Goal: Find specific page/section: Find specific page/section

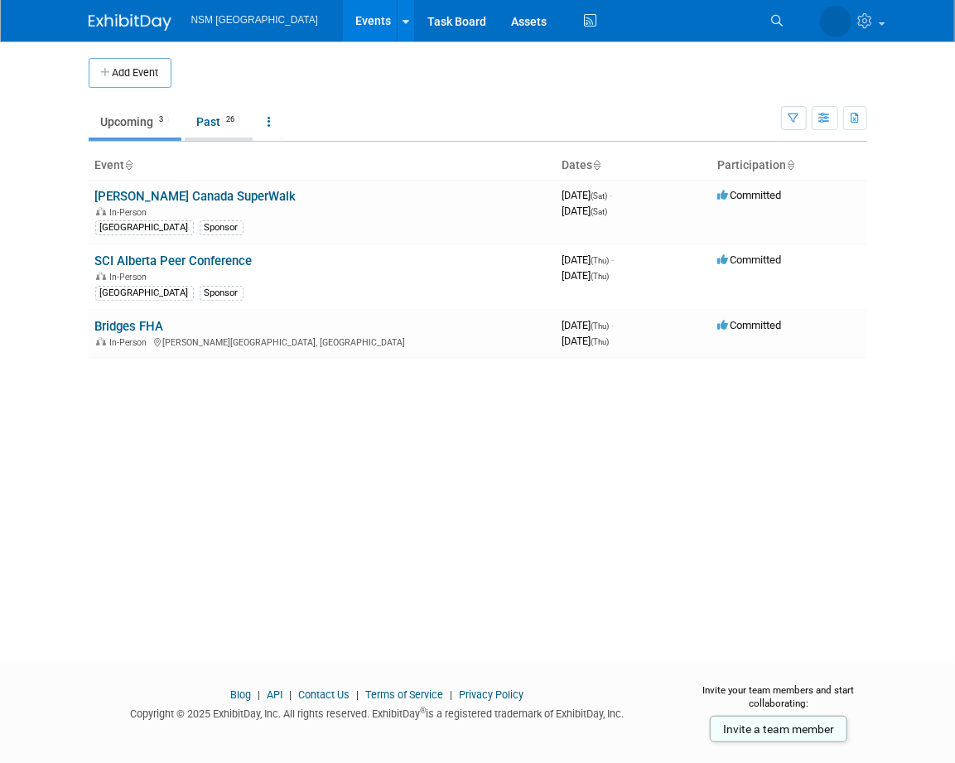
click at [220, 122] on link "Past 26" at bounding box center [219, 121] width 68 height 31
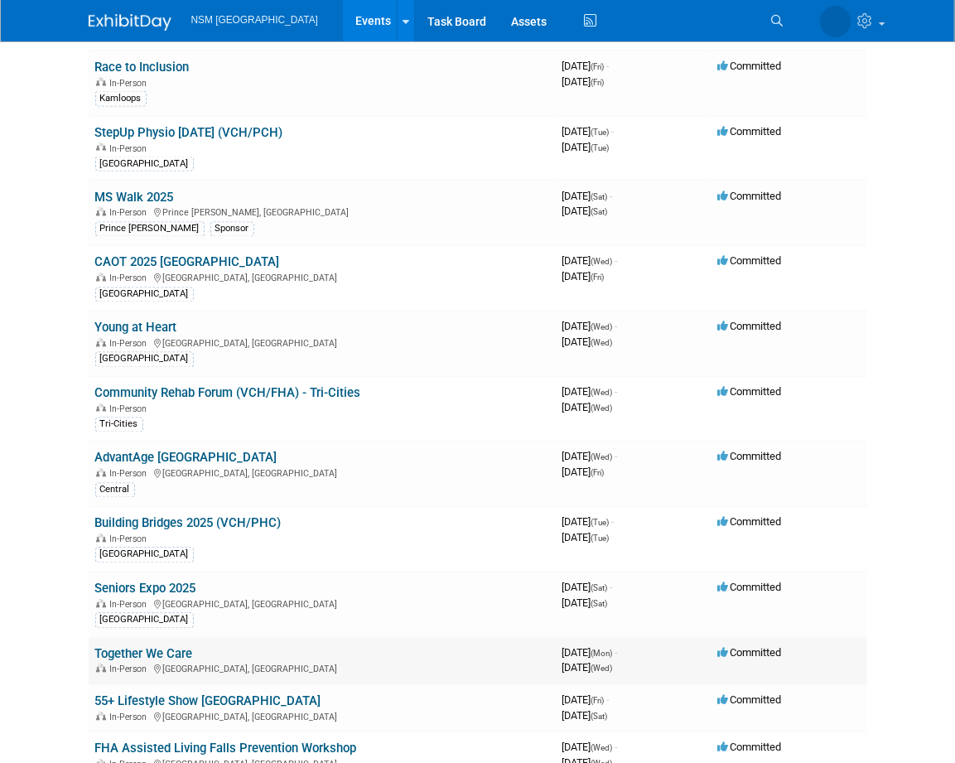
scroll to position [950, 0]
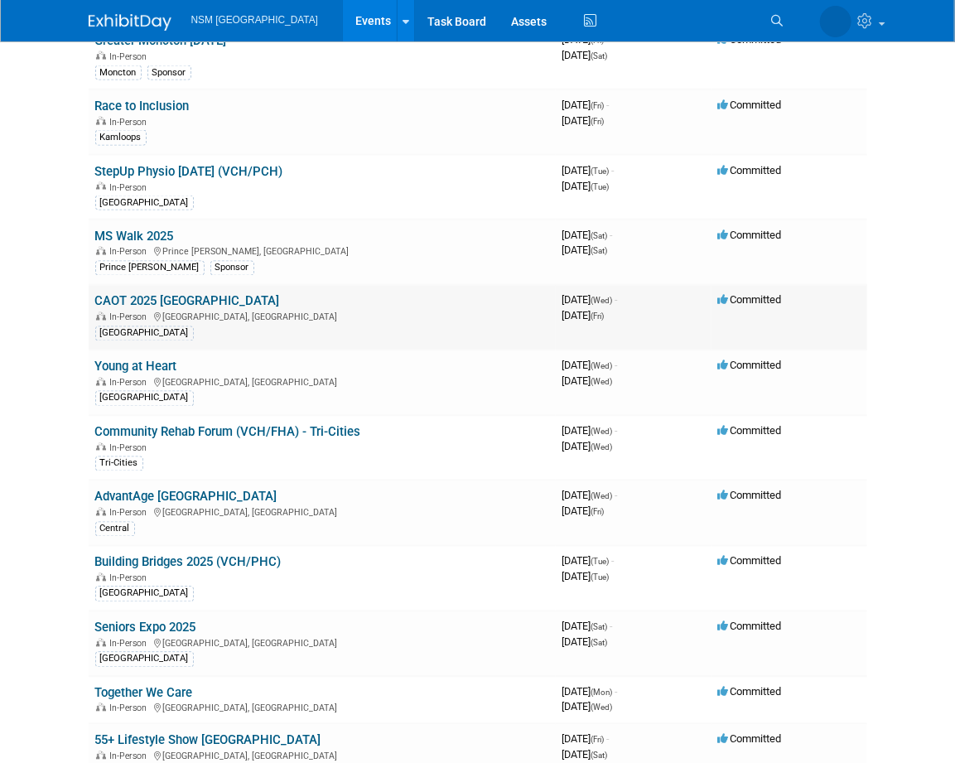
click at [187, 301] on link "CAOT 2025 [GEOGRAPHIC_DATA]" at bounding box center [187, 301] width 185 height 15
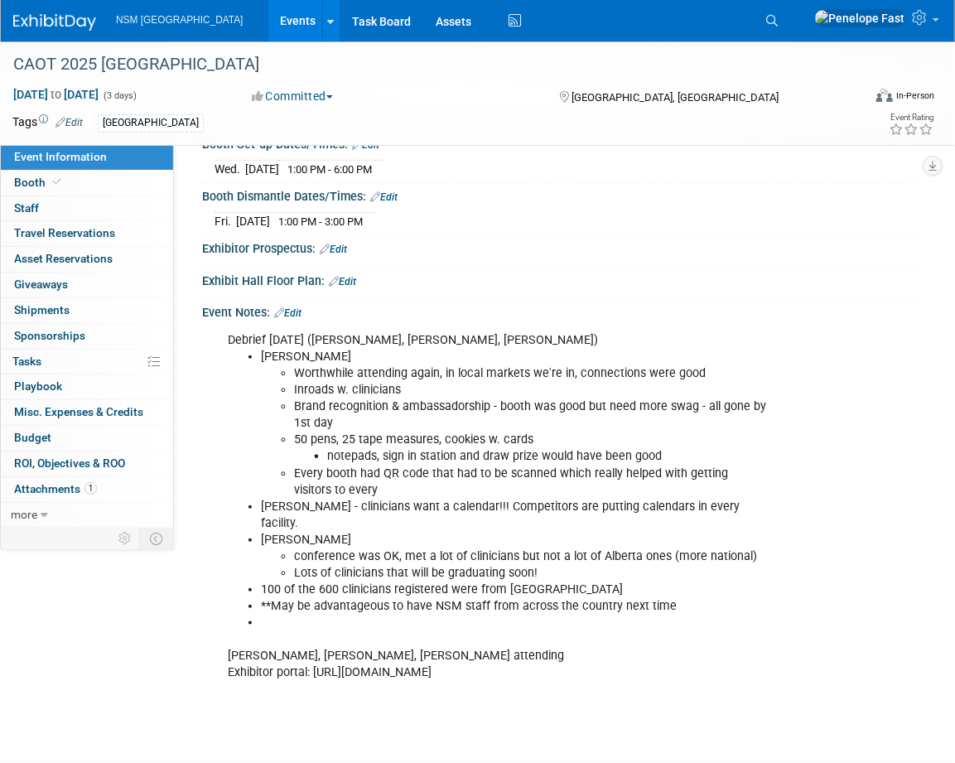
scroll to position [376, 0]
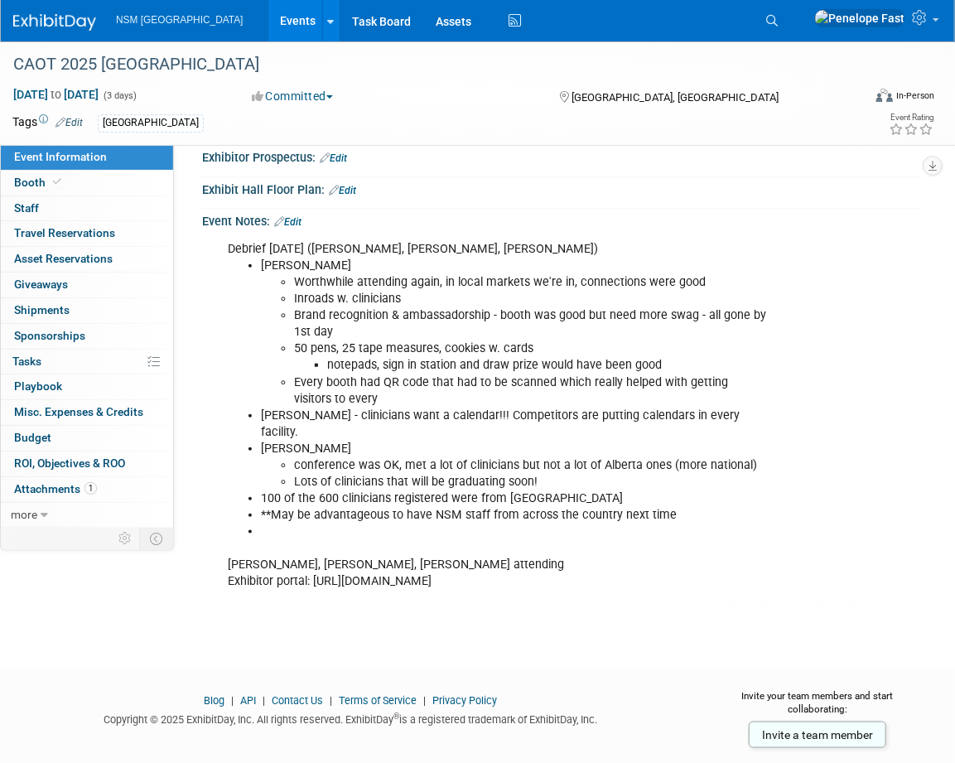
click at [253, 297] on ul "[PERSON_NAME] attending again, in local markets we're in, connections were good…" at bounding box center [497, 399] width 539 height 282
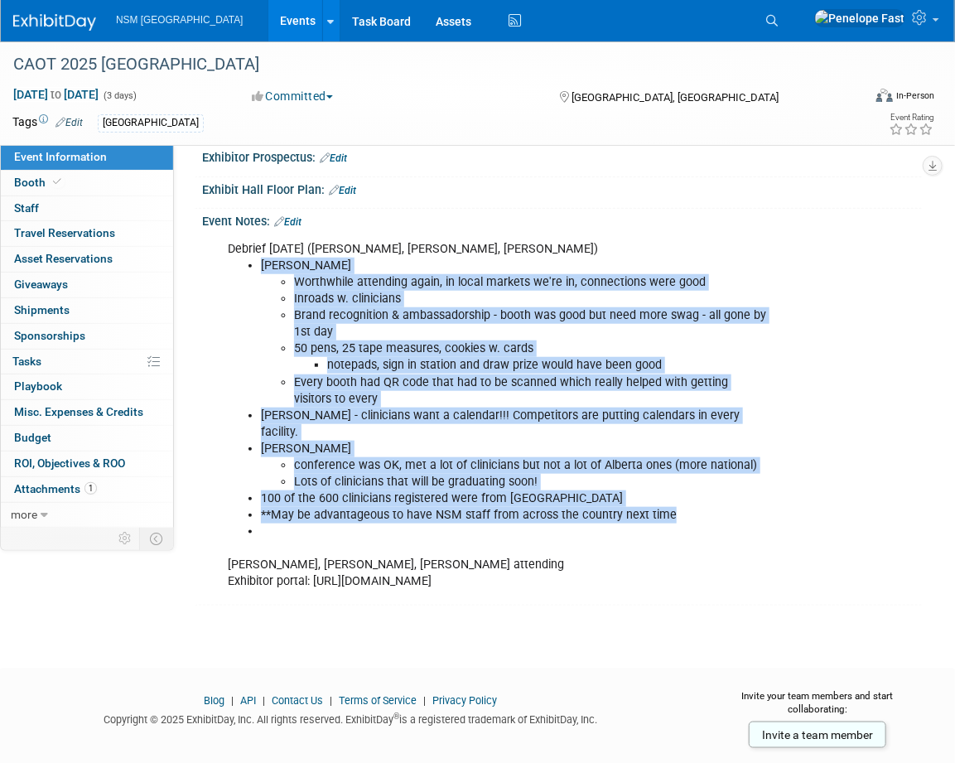
drag, startPoint x: 260, startPoint y: 258, endPoint x: 693, endPoint y: 488, distance: 489.9
click at [693, 488] on ul "[PERSON_NAME] attending again, in local markets we're in, connections were good…" at bounding box center [497, 399] width 539 height 282
copy ul "[PERSON_NAME] attending again, in local markets we're in, connections were good…"
